Goal: Task Accomplishment & Management: Manage account settings

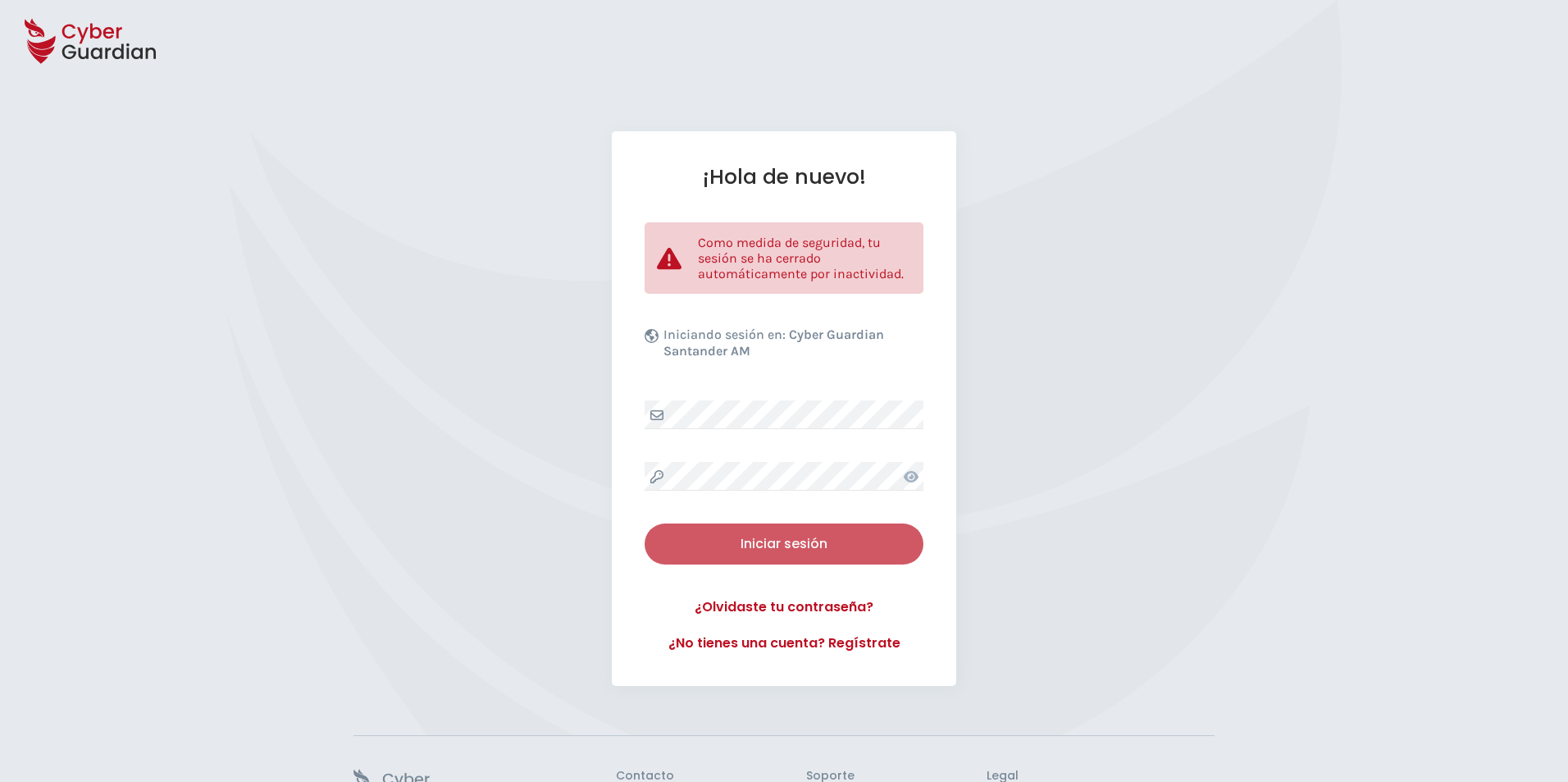
click at [718, 528] on button "Iniciar sesión" at bounding box center [784, 543] width 279 height 41
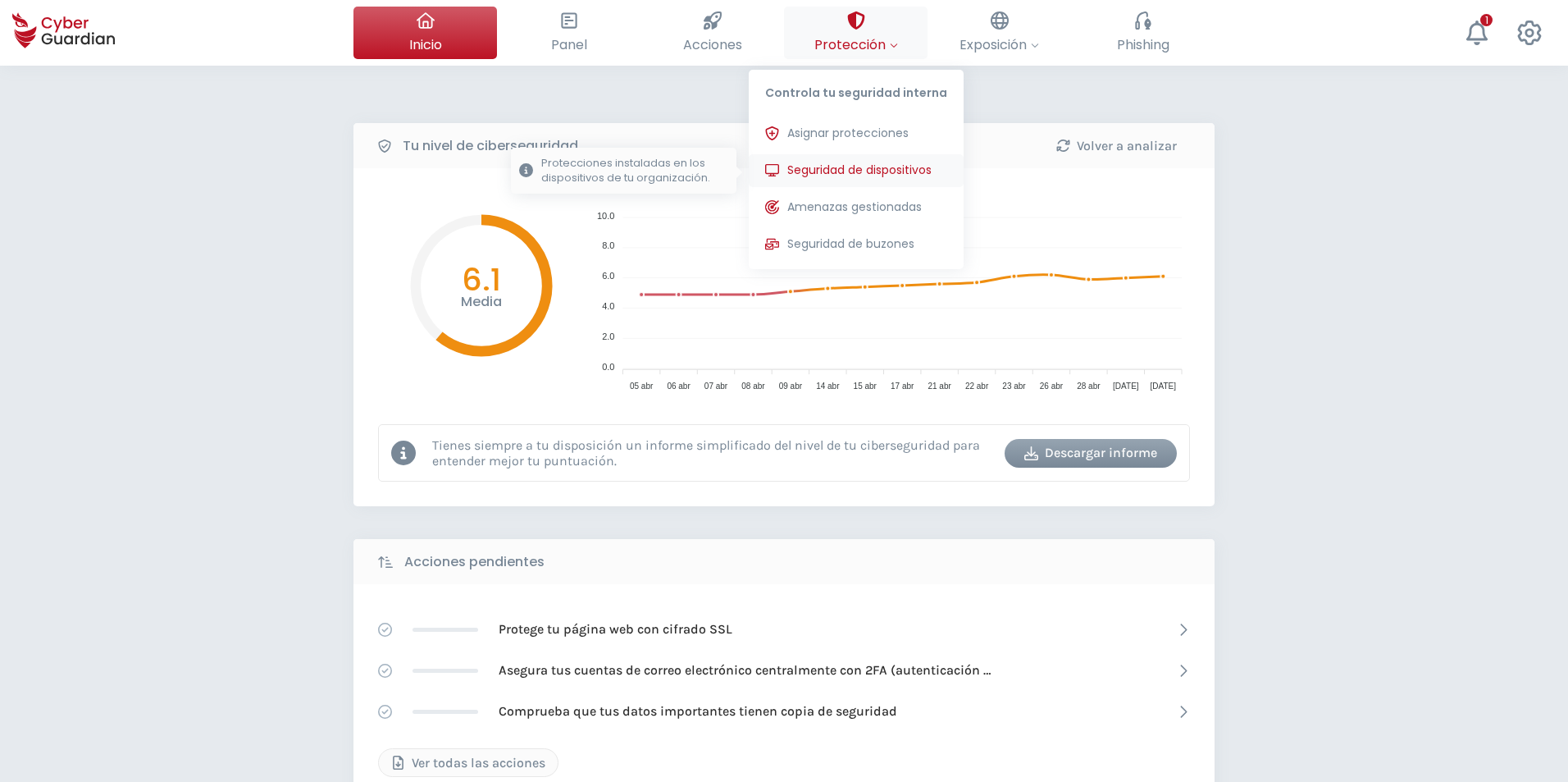
click at [830, 163] on span "Seguridad de dispositivos" at bounding box center [860, 170] width 145 height 17
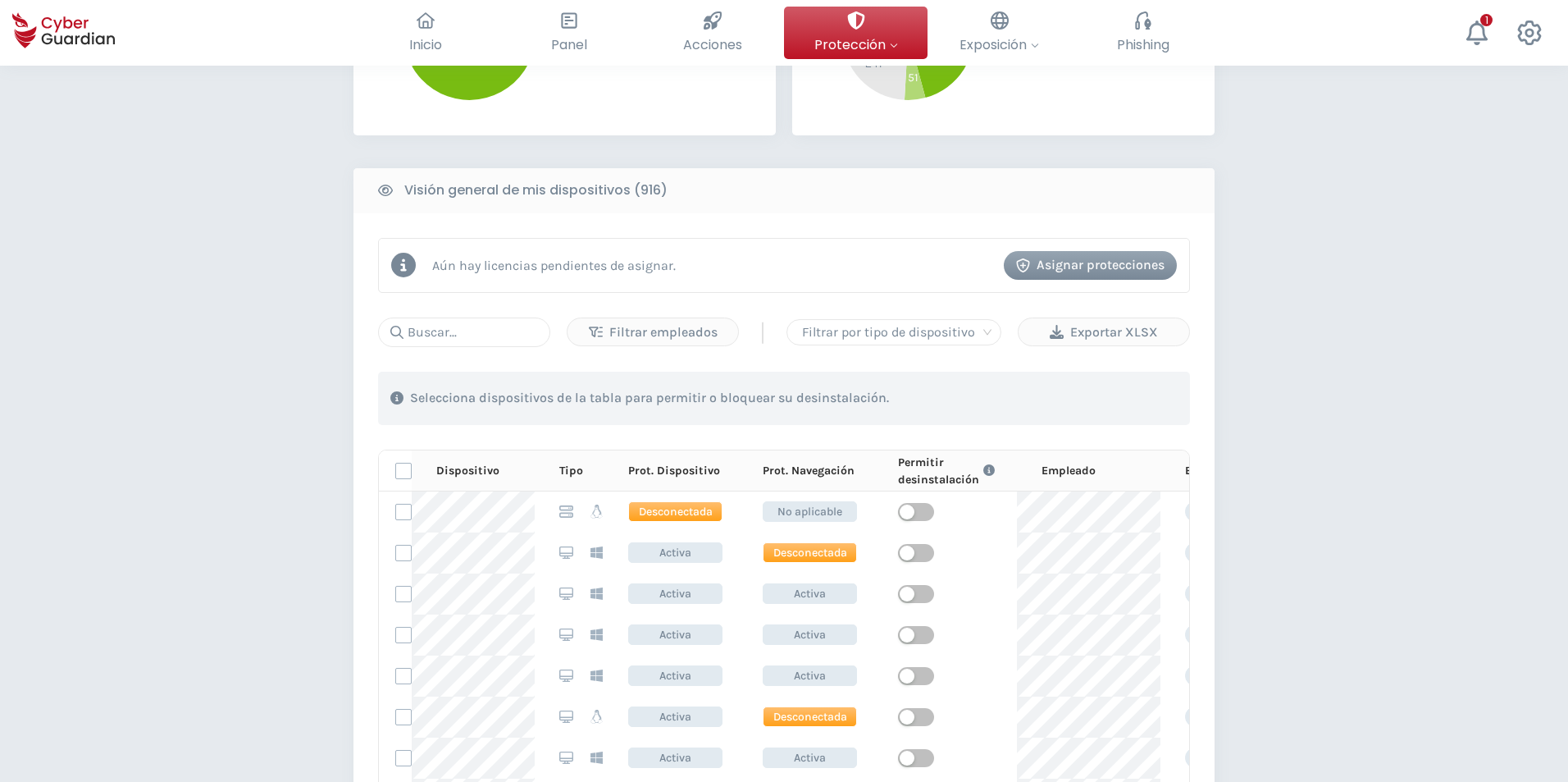
scroll to position [575, 0]
click at [522, 329] on input "text" at bounding box center [464, 330] width 172 height 30
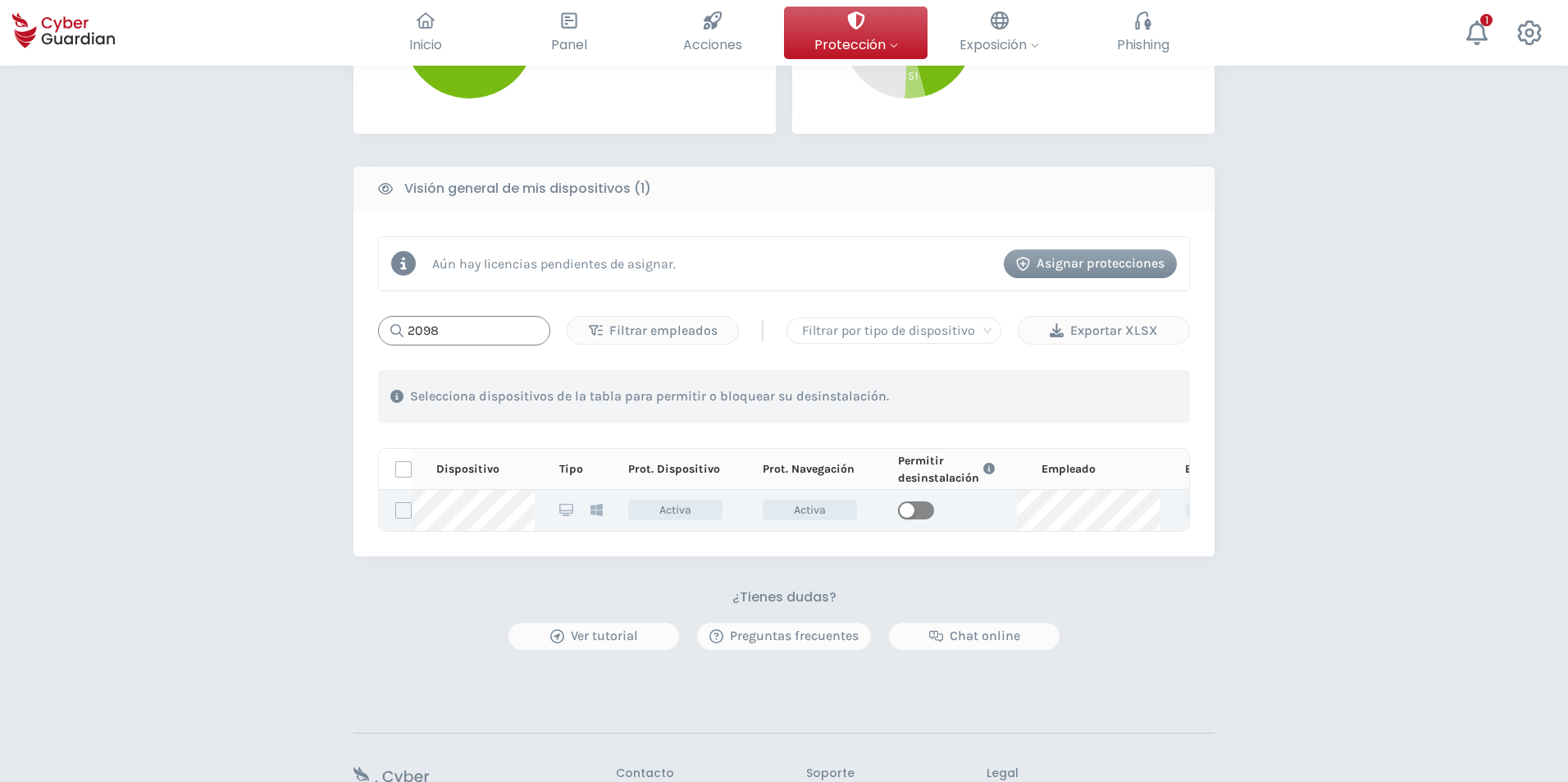
type input "2098"
click at [920, 510] on span "button" at bounding box center [917, 510] width 36 height 18
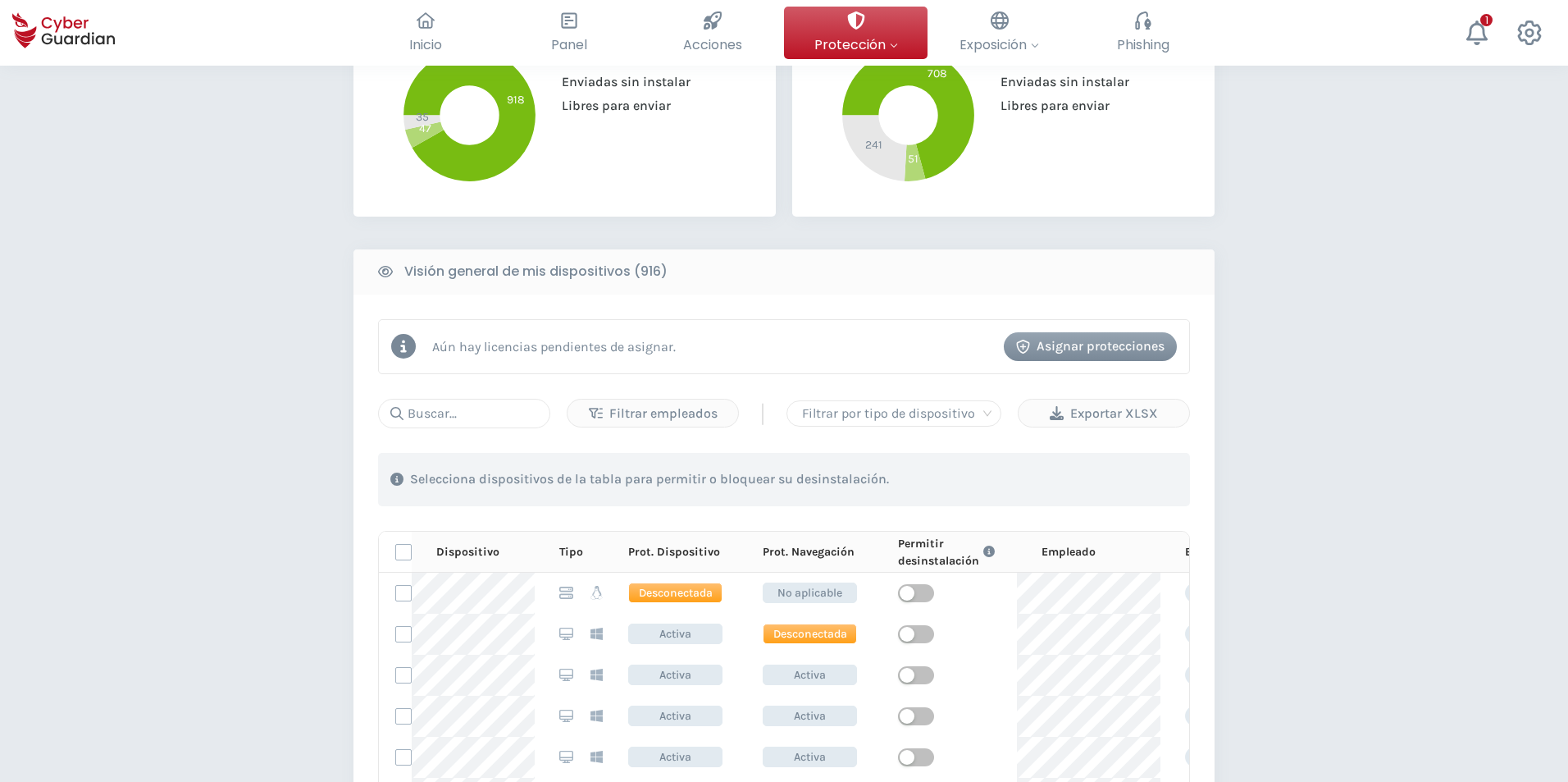
scroll to position [492, 0]
click at [492, 410] on input "text" at bounding box center [464, 413] width 172 height 30
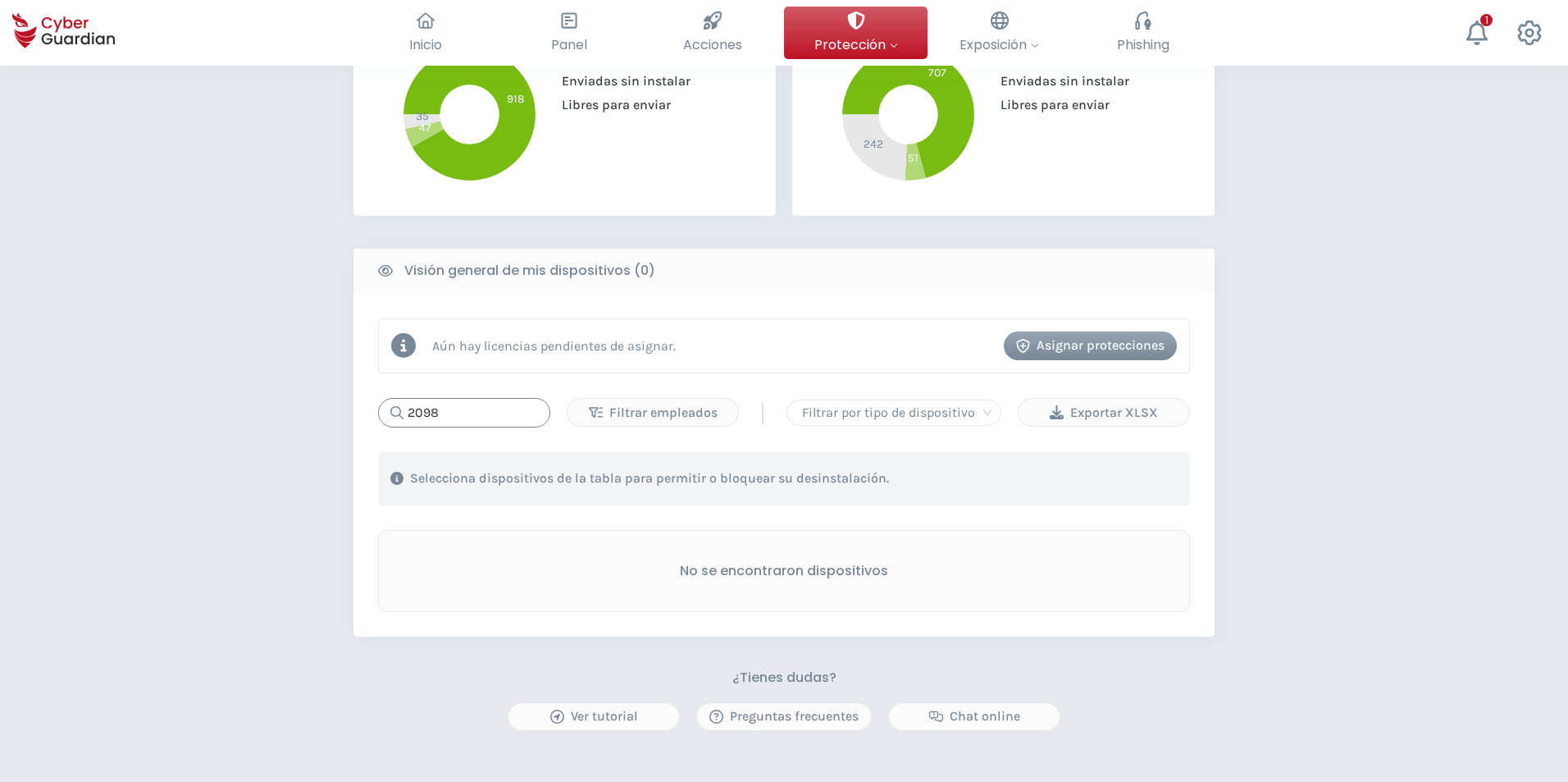
type input "2098"
